Goal: Task Accomplishment & Management: Manage account settings

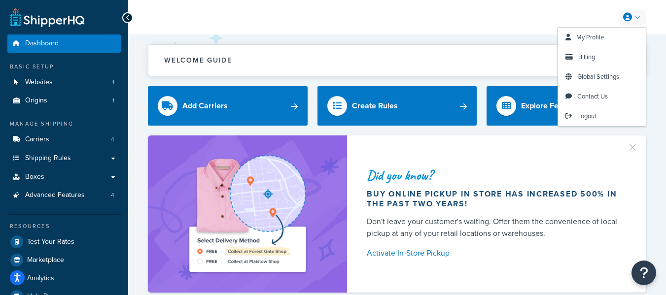
click at [626, 18] on icon at bounding box center [627, 17] width 9 height 9
click at [587, 104] on link "Contact Us" at bounding box center [602, 97] width 88 height 20
click at [595, 36] on span "My Profile" at bounding box center [591, 37] width 28 height 9
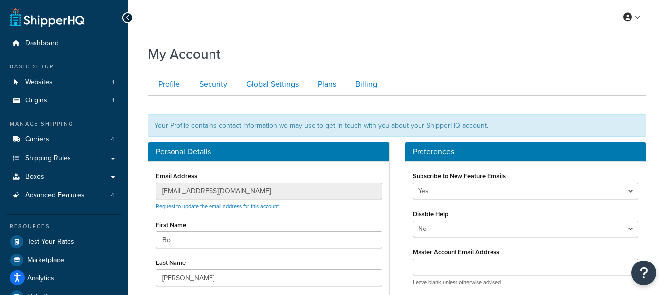
click at [457, 74] on ul "Profile Security Global Settings Plans Billing" at bounding box center [397, 84] width 499 height 22
